Goal: Complete application form

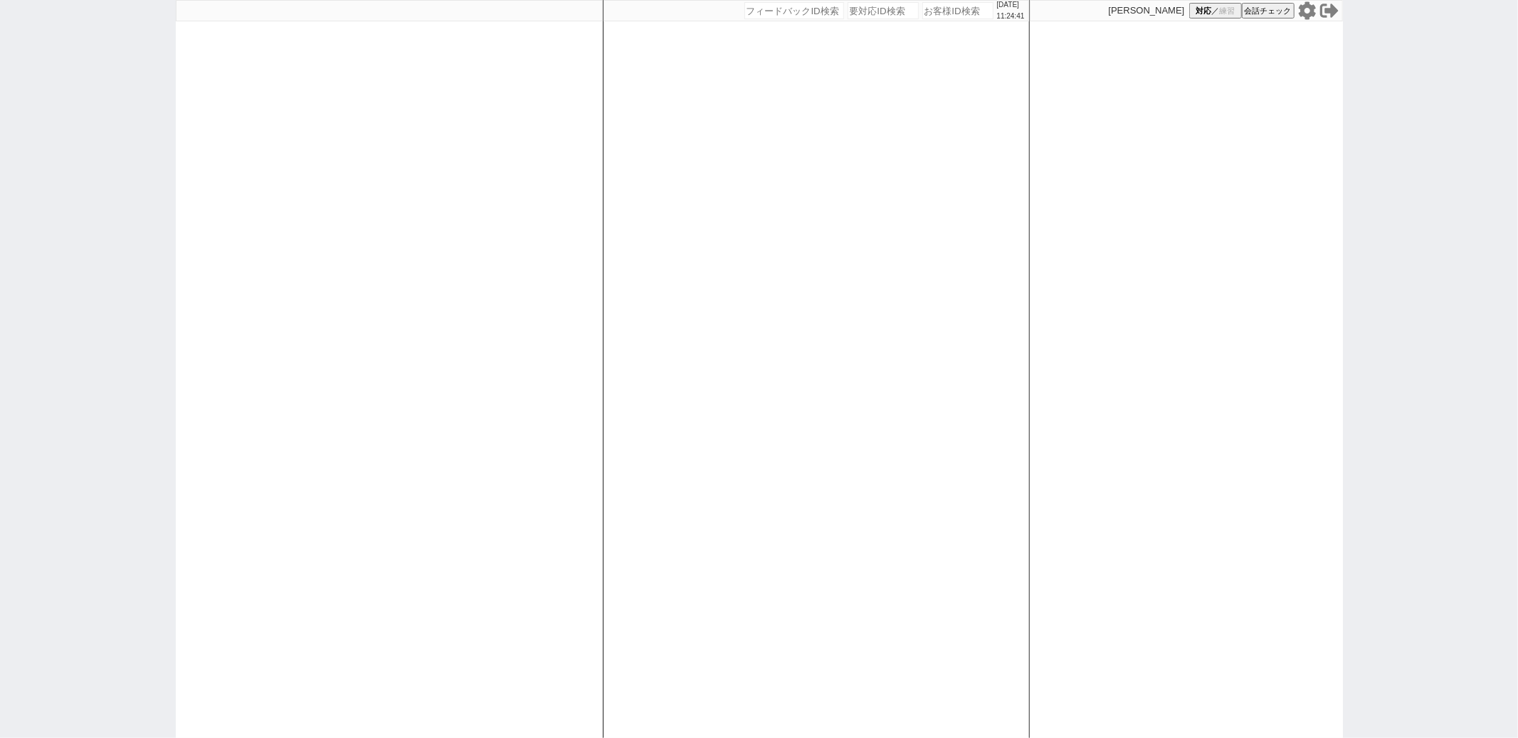
click at [982, 278] on div "[DATE] 11:24:41 候補物件を追加してしてください 紹介した物件一覧 他社物件を追加する 空室確認ページに追加・削除 紹介した物件一覧 他社物件を…" at bounding box center [816, 369] width 427 height 738
paste input "589197"
type input "589197"
select select "400"
select select
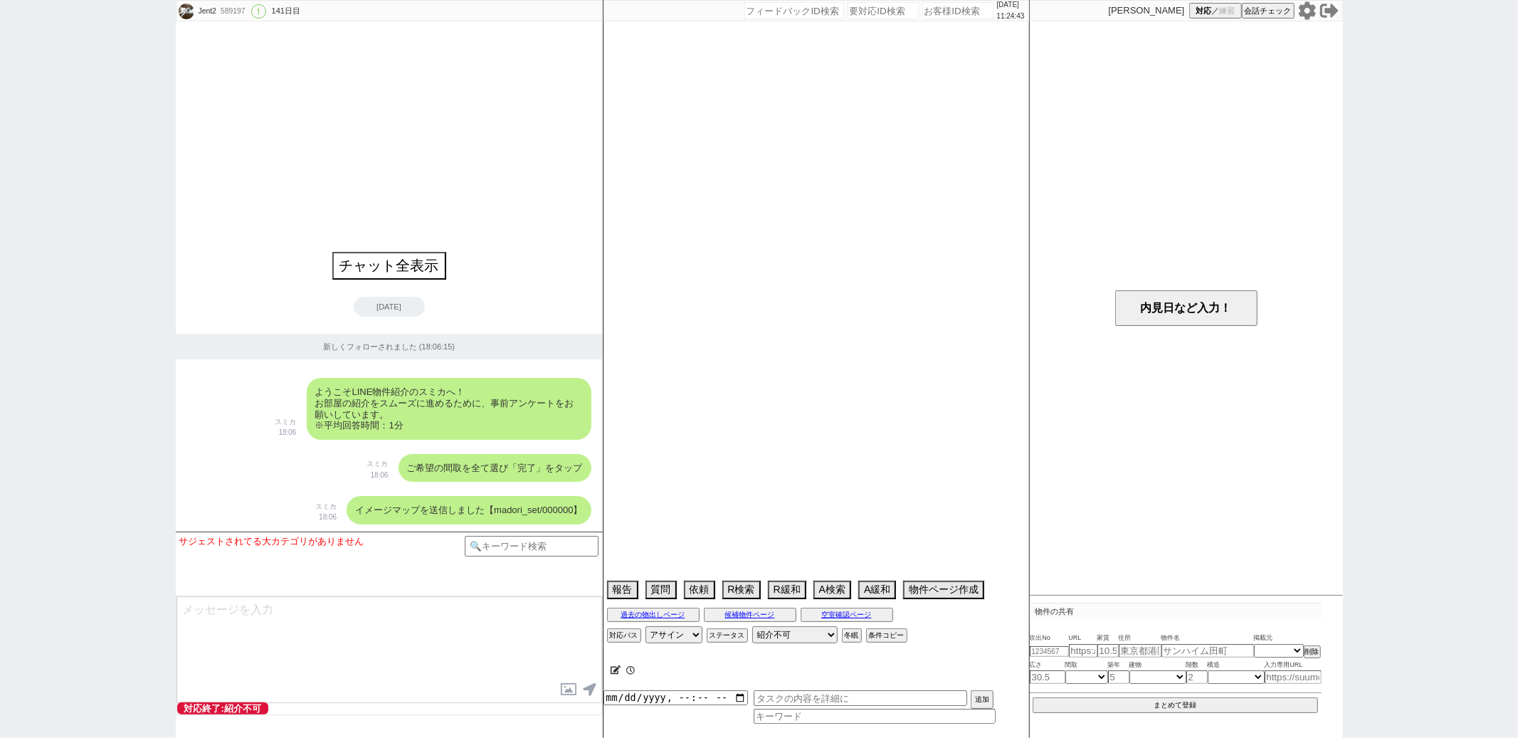
select select "0"
select select "35"
select select "1015"
select select "65"
select select "1577"
